Goal: Find specific page/section: Locate a particular part of the current website

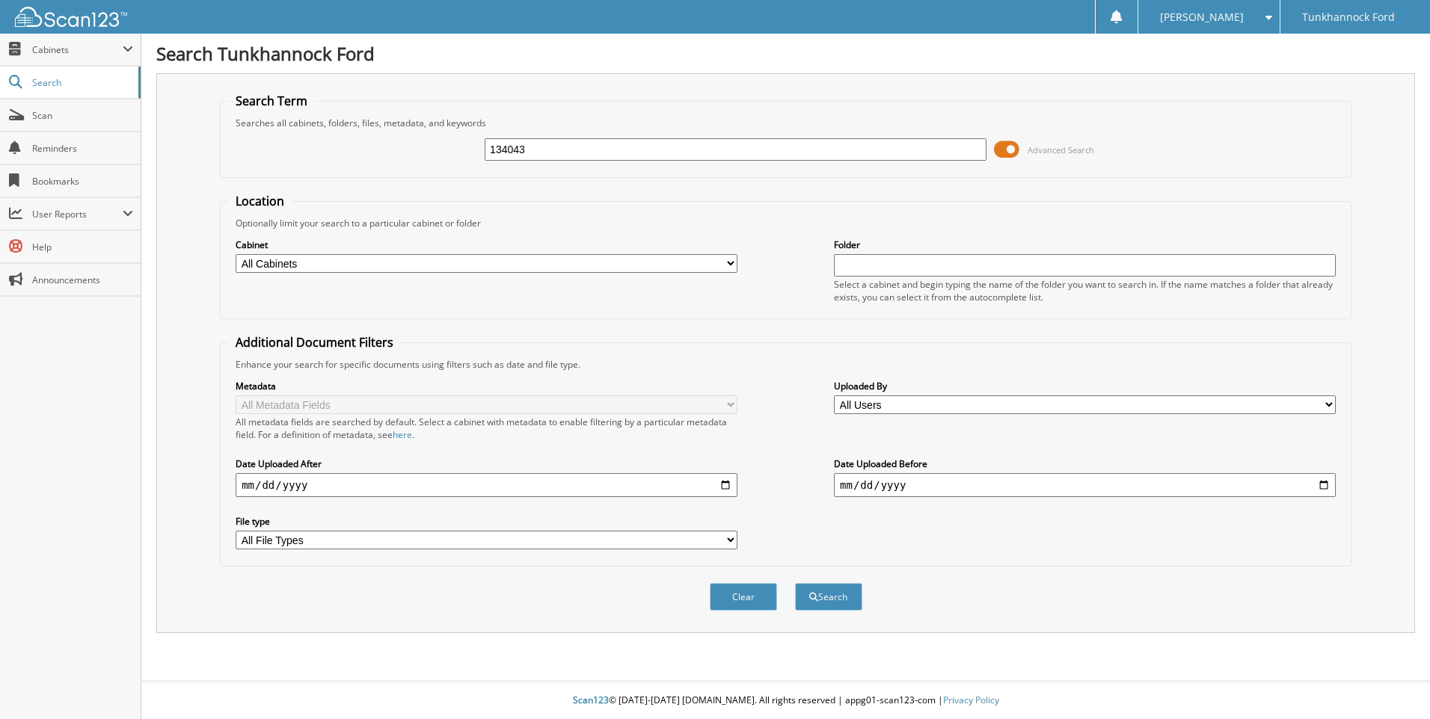
type input "134043"
click at [795, 583] on button "Search" at bounding box center [828, 597] width 67 height 28
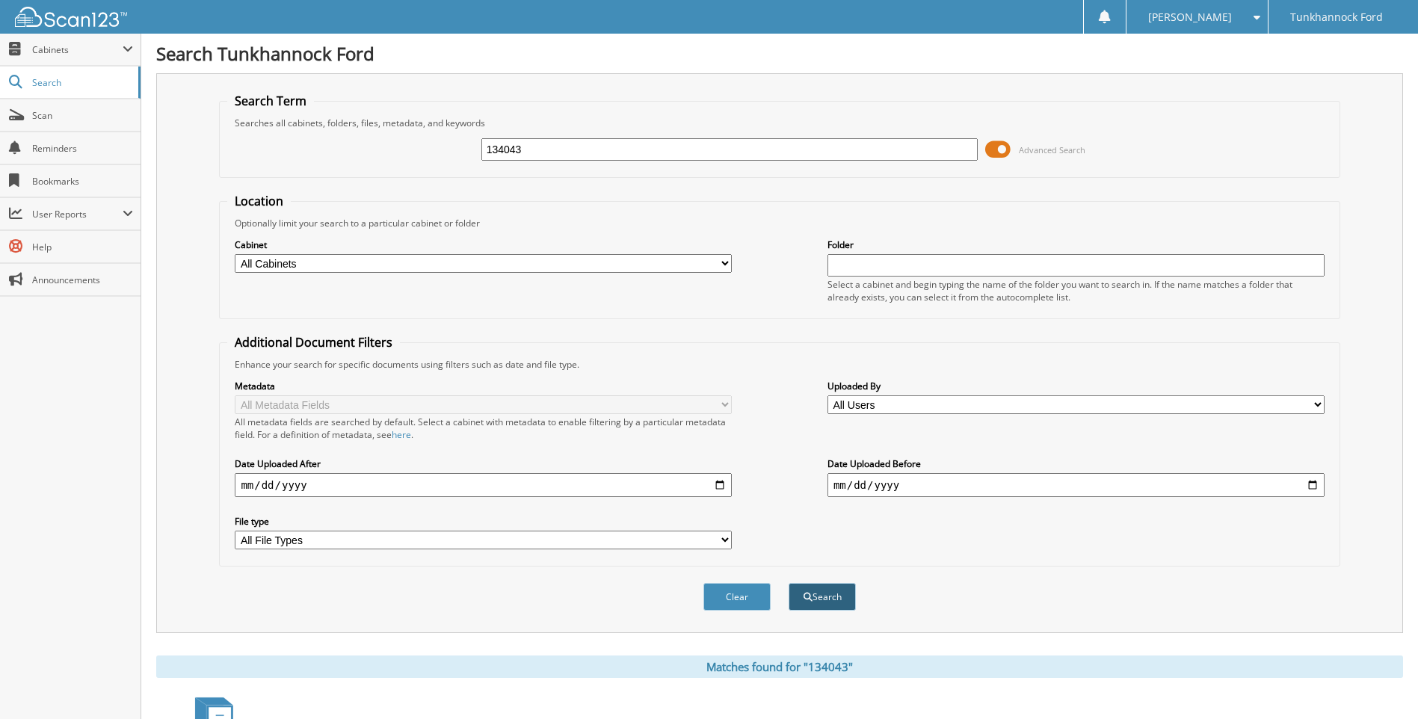
click at [834, 598] on button "Search" at bounding box center [822, 597] width 67 height 28
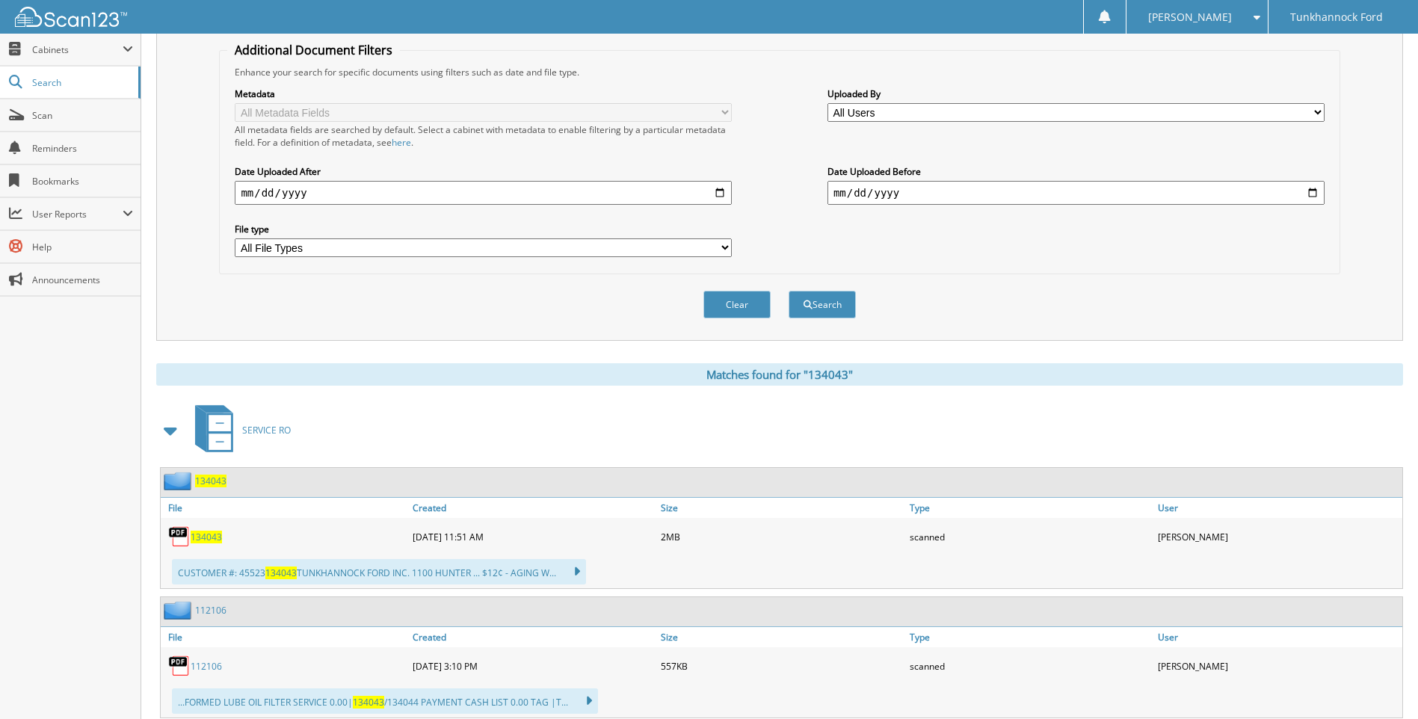
scroll to position [449, 0]
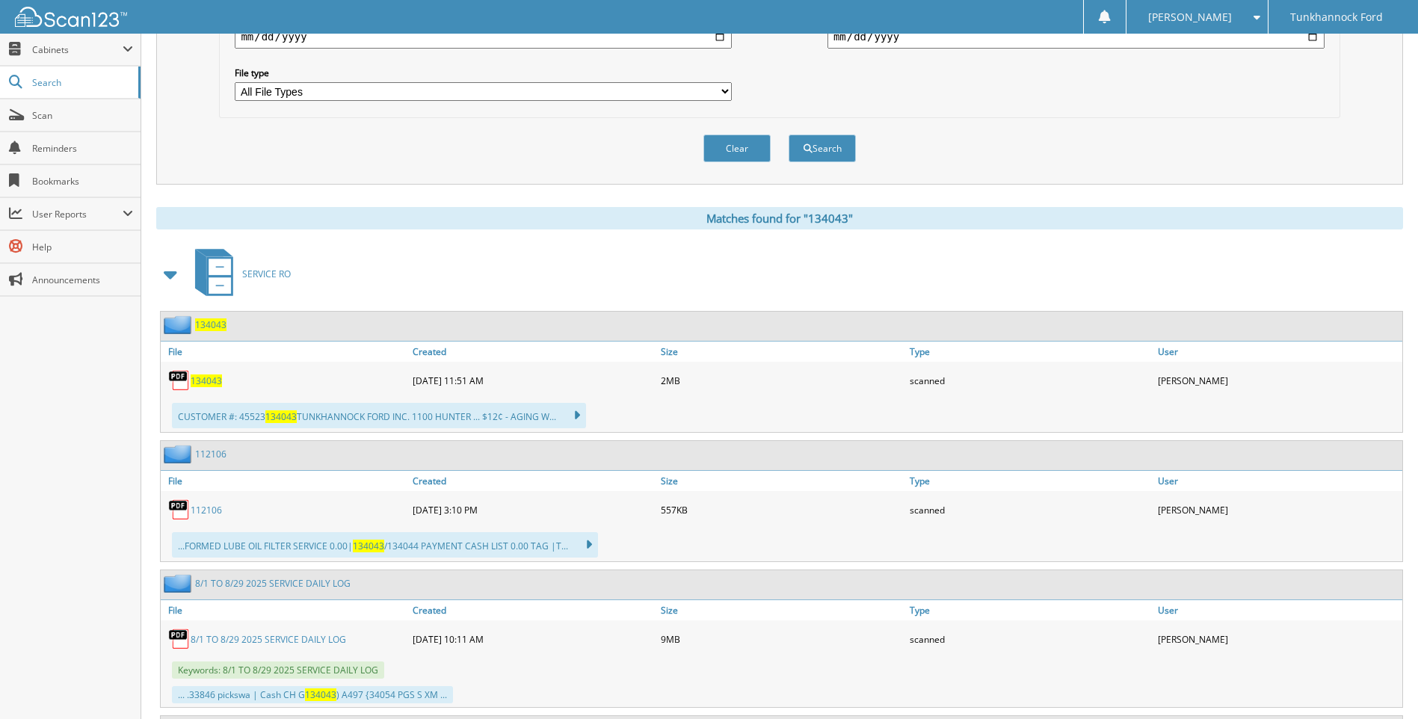
click at [205, 384] on span "134043" at bounding box center [206, 381] width 31 height 13
click at [208, 326] on span "134043" at bounding box center [210, 325] width 31 height 13
click at [209, 326] on span "134043" at bounding box center [210, 325] width 31 height 13
